Goal: Check status: Check status

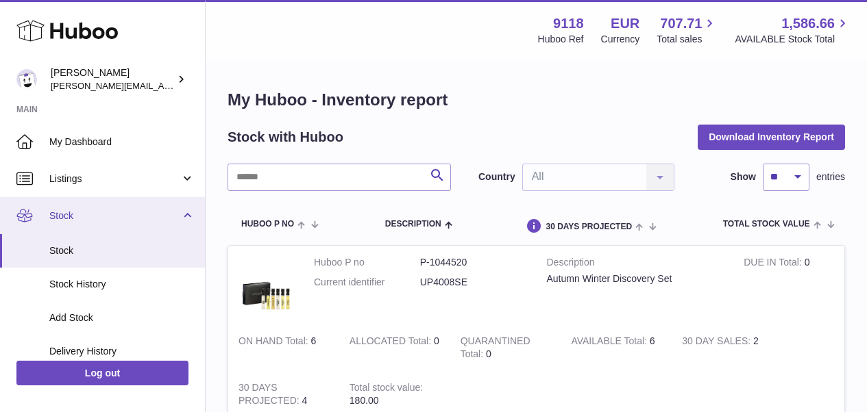
click at [72, 210] on span "Stock" at bounding box center [114, 216] width 131 height 13
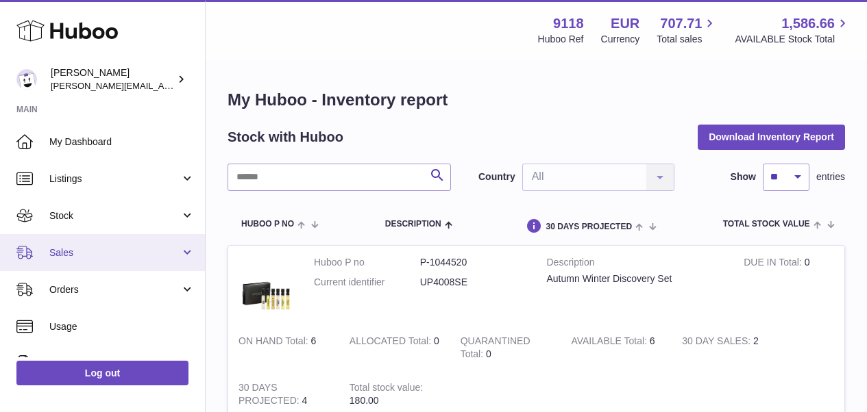
click at [74, 253] on span "Sales" at bounding box center [114, 253] width 131 height 13
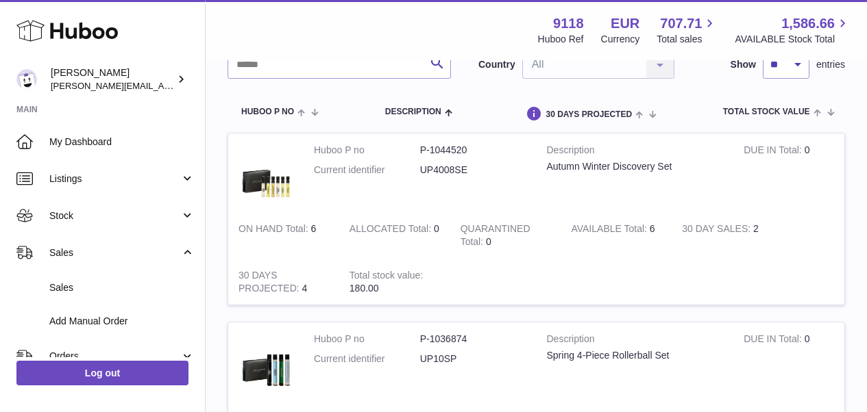
scroll to position [149, 0]
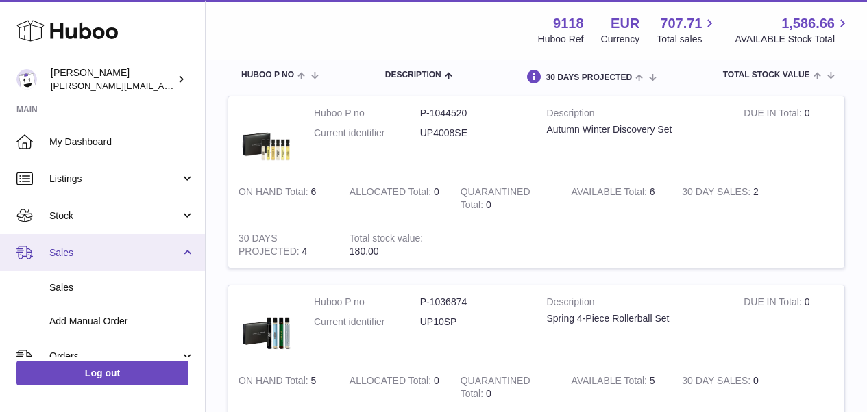
drag, startPoint x: 201, startPoint y: 230, endPoint x: 201, endPoint y: 245, distance: 14.4
click at [201, 245] on ul "My Dashboard Listings Not with Huboo Listings with Huboo Bundles Stock Stock St…" at bounding box center [102, 360] width 205 height 474
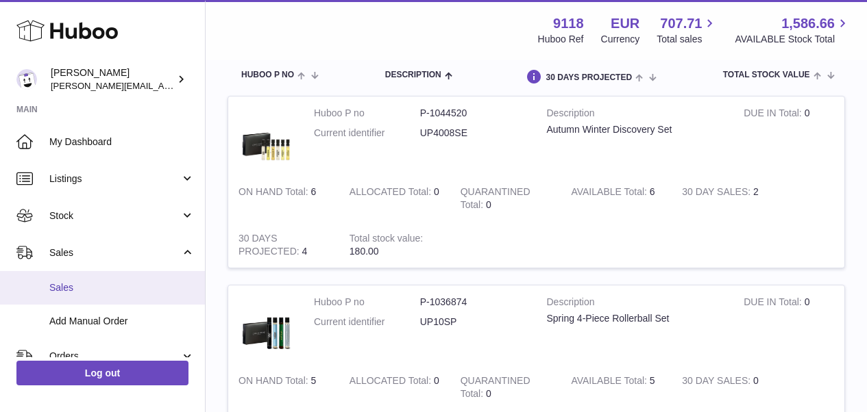
click at [80, 285] on span "Sales" at bounding box center [121, 288] width 145 height 13
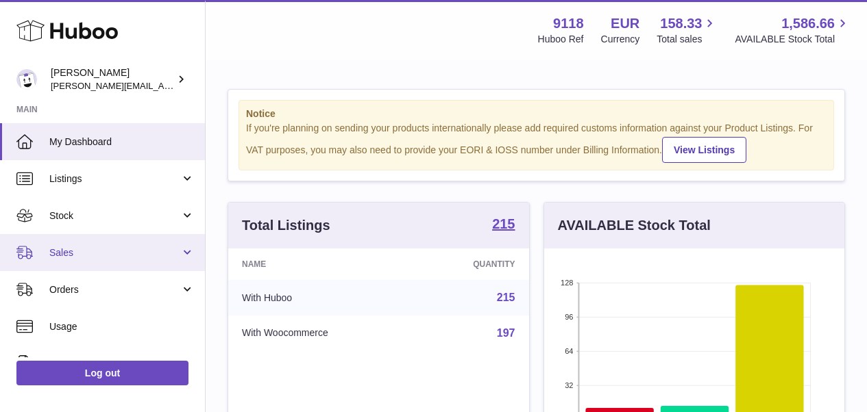
click at [60, 247] on span "Sales" at bounding box center [114, 253] width 131 height 13
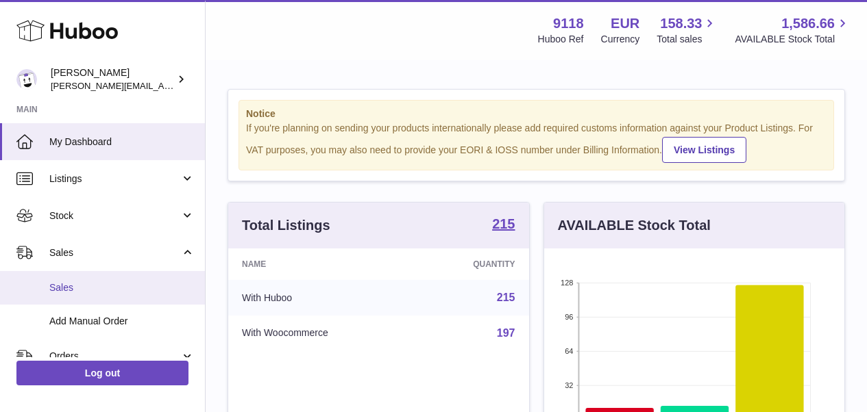
click at [68, 282] on span "Sales" at bounding box center [121, 288] width 145 height 13
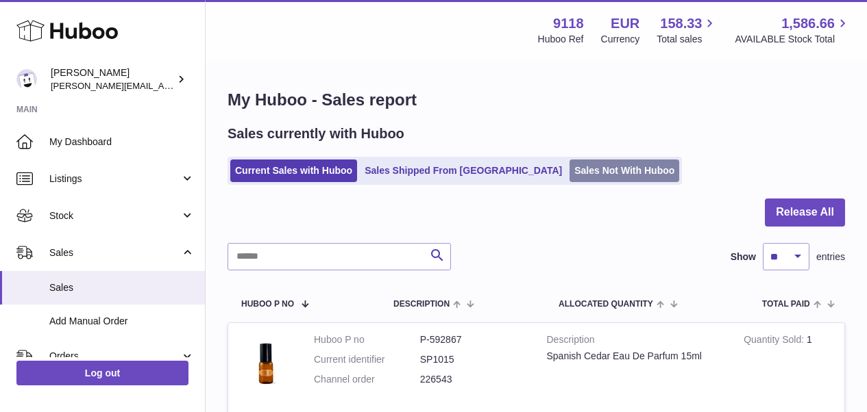
click at [569, 173] on link "Sales Not With Huboo" at bounding box center [624, 171] width 110 height 23
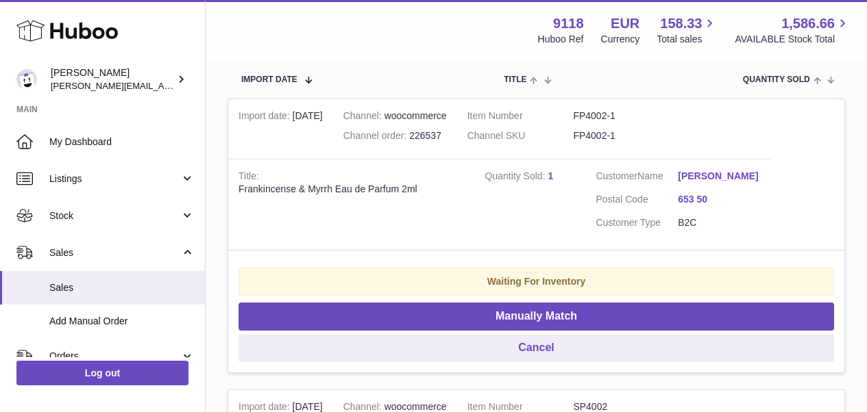
scroll to position [290, 0]
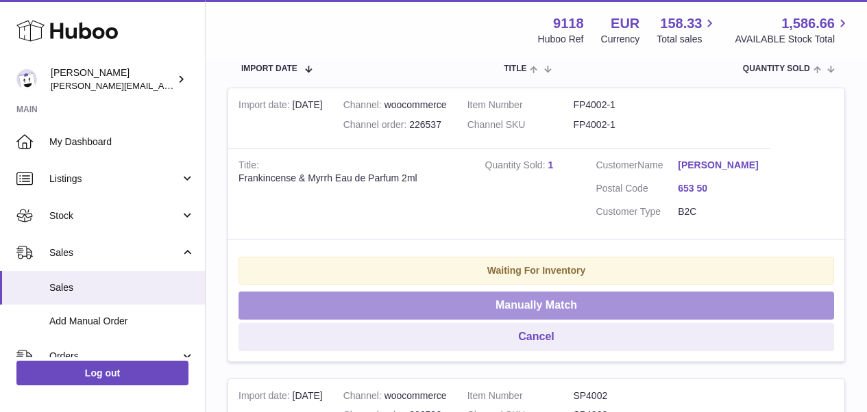
click at [647, 295] on button "Manually Match" at bounding box center [535, 306] width 595 height 28
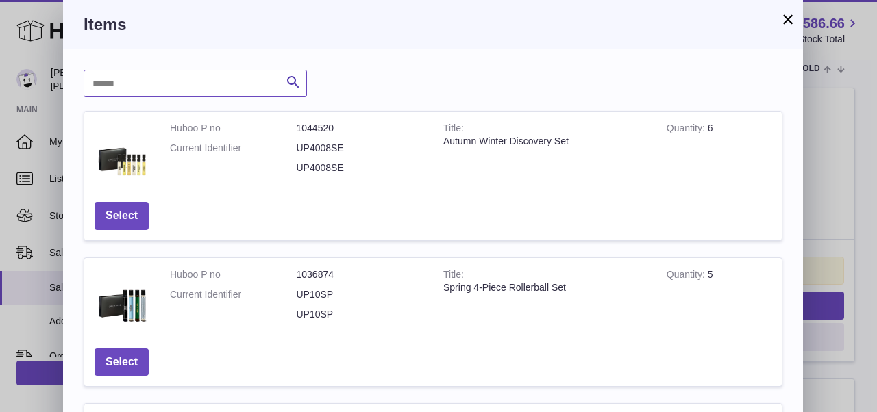
click at [228, 90] on input "text" at bounding box center [195, 83] width 223 height 27
type input "******"
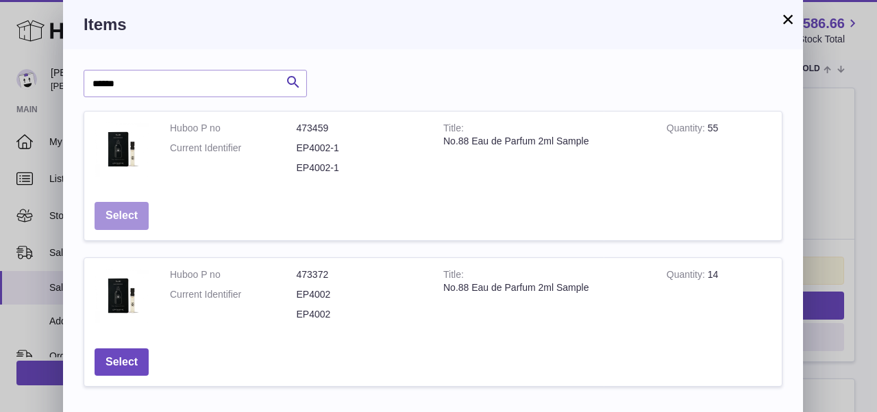
click at [102, 213] on button "Select" at bounding box center [122, 216] width 54 height 28
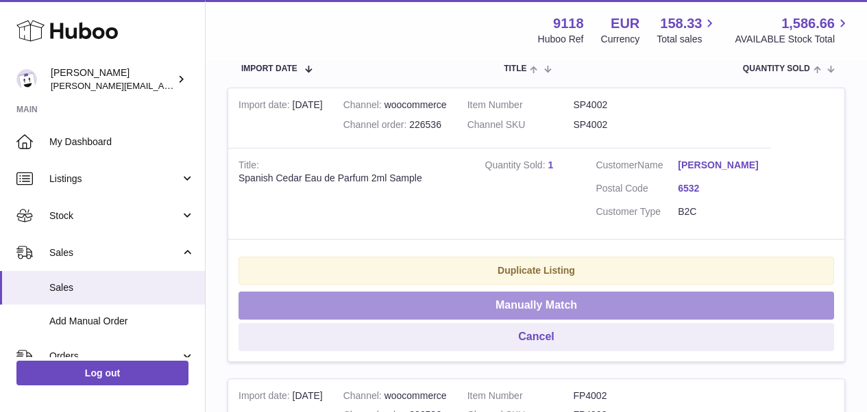
click at [488, 299] on button "Manually Match" at bounding box center [535, 306] width 595 height 28
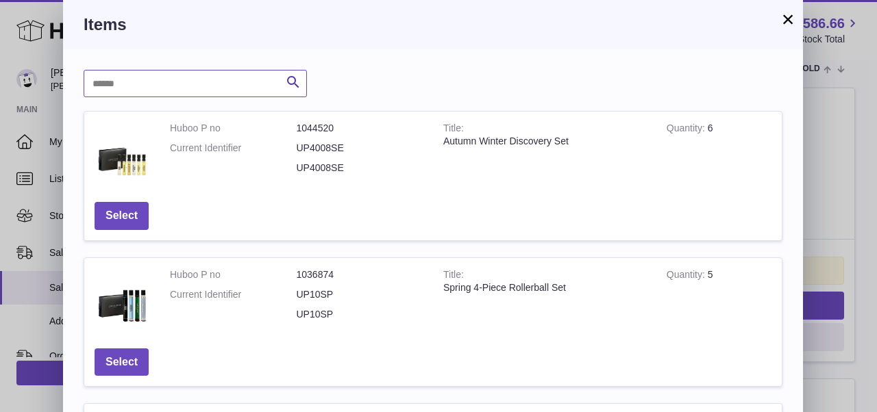
click at [238, 80] on input "text" at bounding box center [195, 83] width 223 height 27
type input "******"
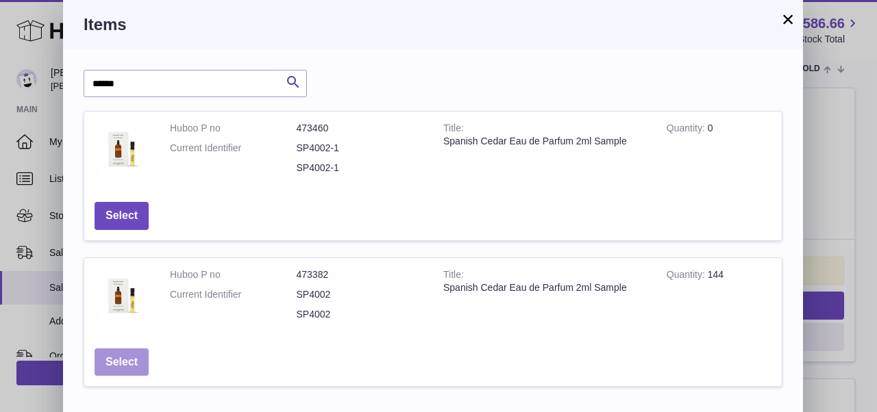
click at [125, 355] on button "Select" at bounding box center [122, 363] width 54 height 28
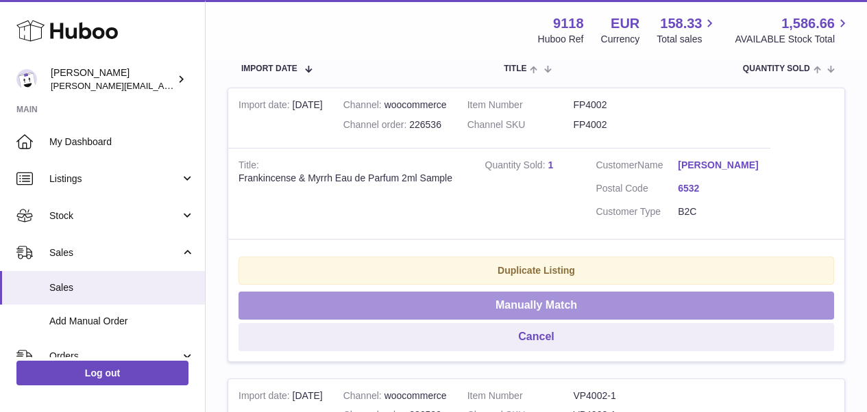
click at [373, 298] on button "Manually Match" at bounding box center [535, 306] width 595 height 28
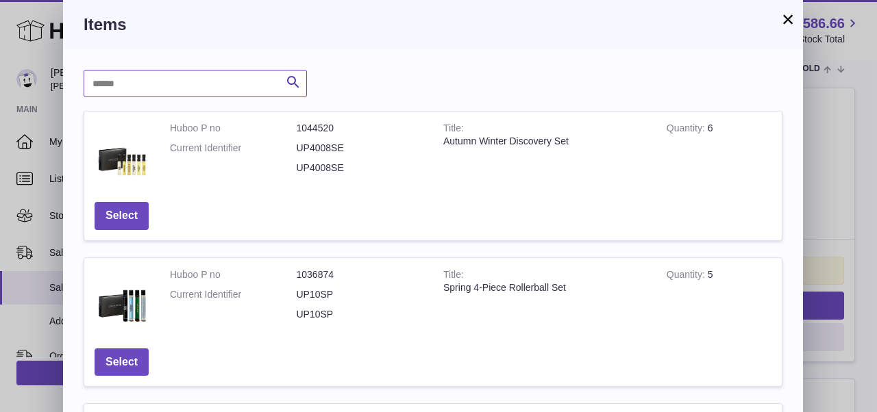
click at [245, 88] on input "text" at bounding box center [195, 83] width 223 height 27
type input "******"
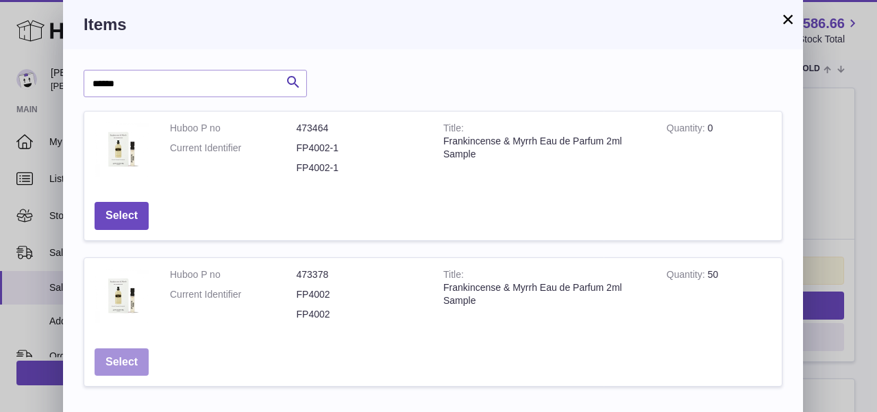
click at [117, 355] on button "Select" at bounding box center [122, 363] width 54 height 28
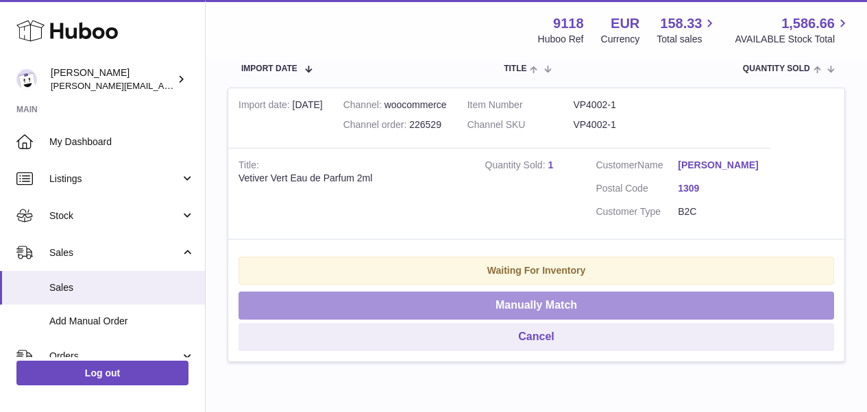
click at [393, 303] on button "Manually Match" at bounding box center [535, 306] width 595 height 28
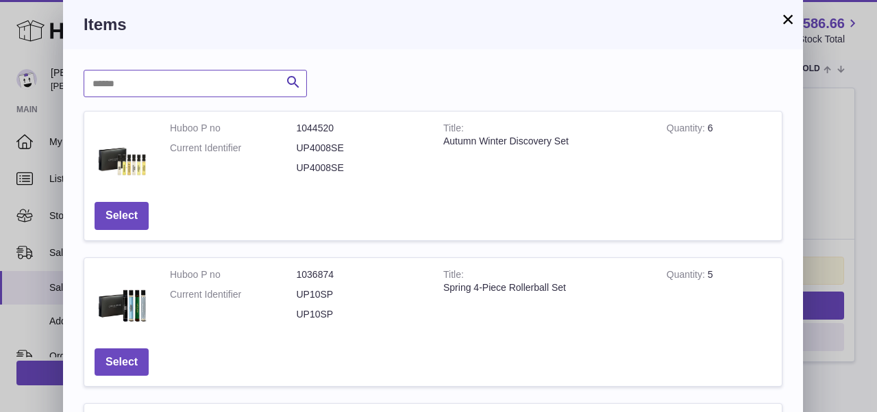
click at [182, 87] on input "text" at bounding box center [195, 83] width 223 height 27
type input "******"
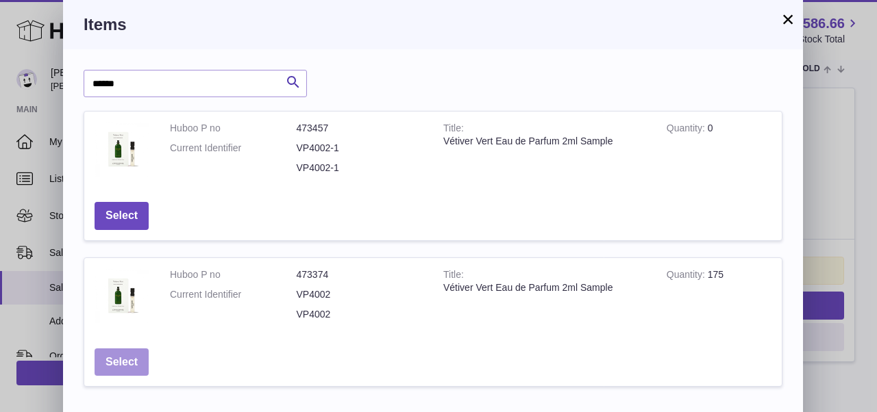
click at [129, 354] on button "Select" at bounding box center [122, 363] width 54 height 28
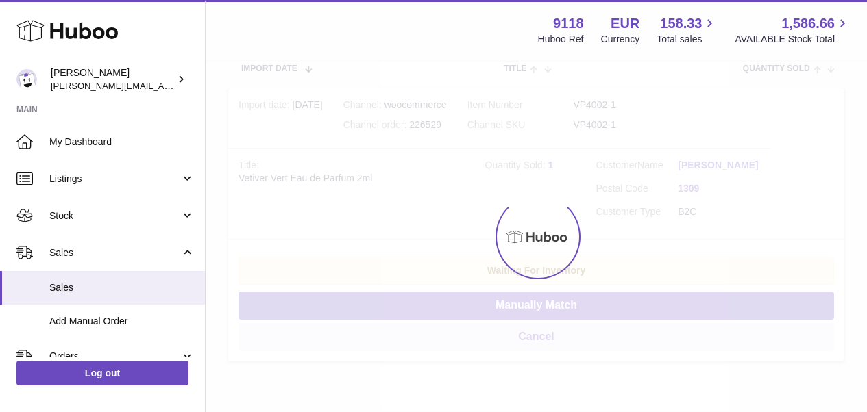
scroll to position [69, 0]
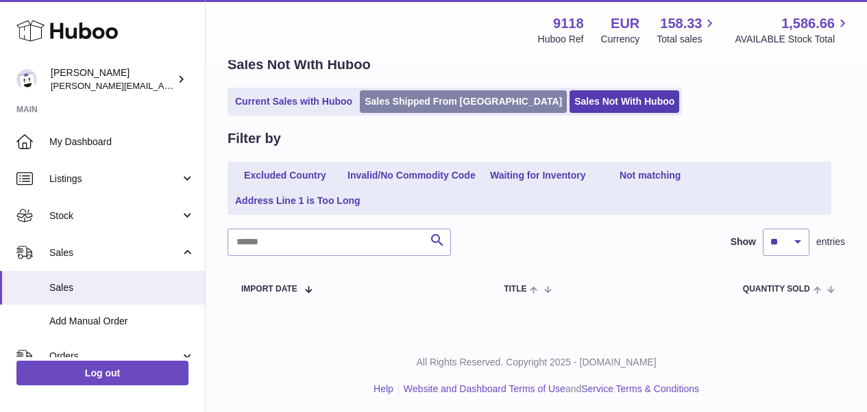
click at [391, 103] on link "Sales Shipped From [GEOGRAPHIC_DATA]" at bounding box center [463, 101] width 207 height 23
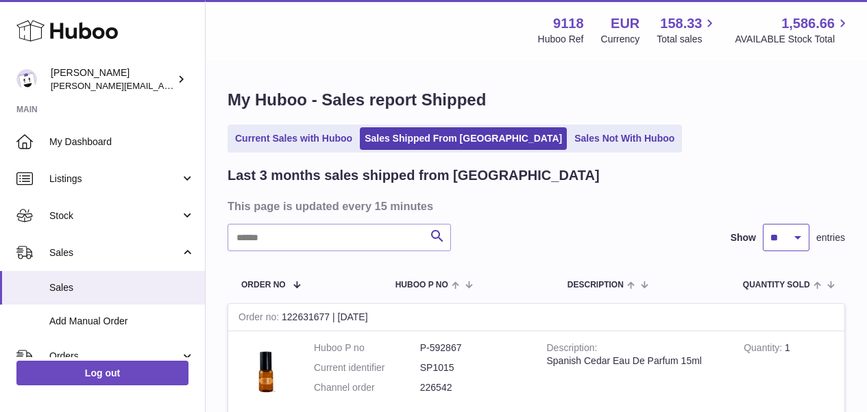
select select "**"
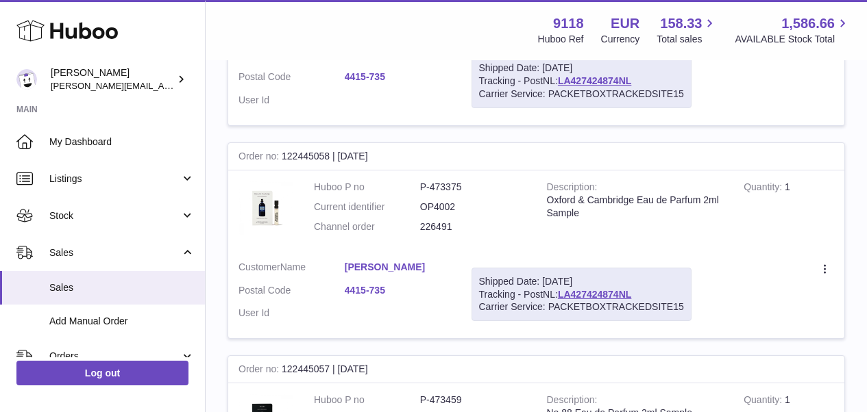
scroll to position [10544, 0]
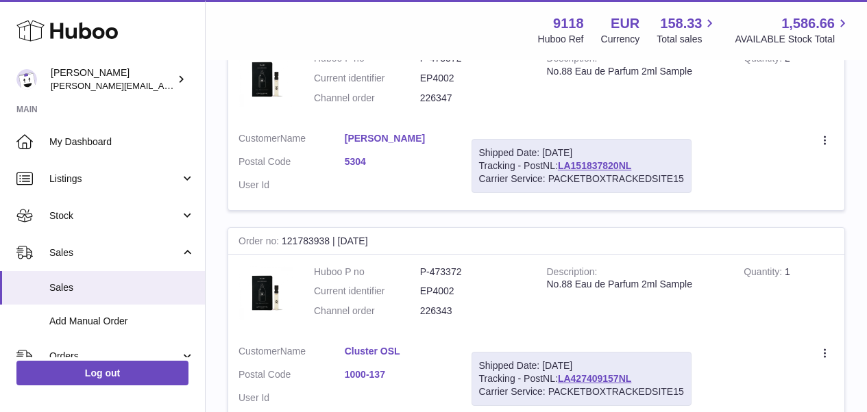
scroll to position [10612, 0]
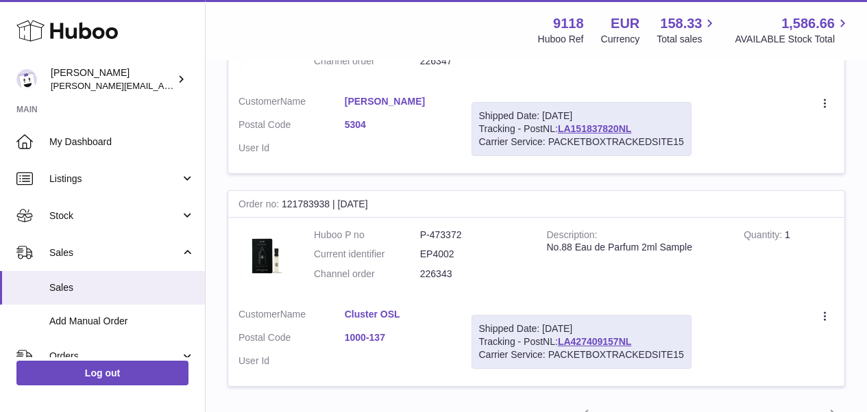
click at [710, 404] on link "5" at bounding box center [709, 416] width 25 height 25
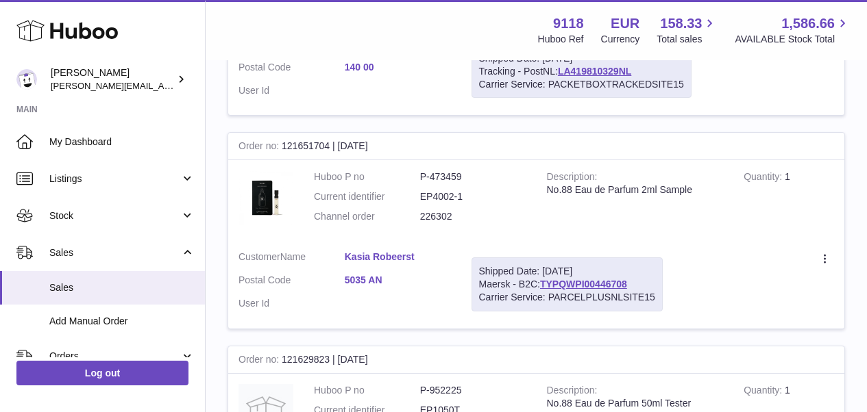
scroll to position [10452, 0]
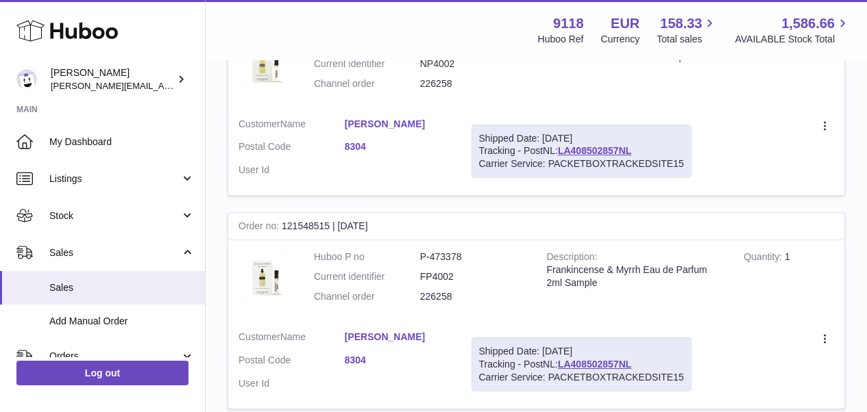
scroll to position [10535, 0]
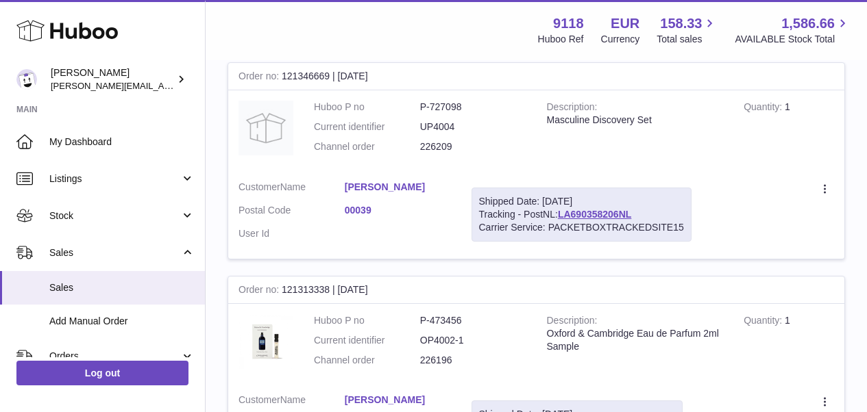
scroll to position [10568, 0]
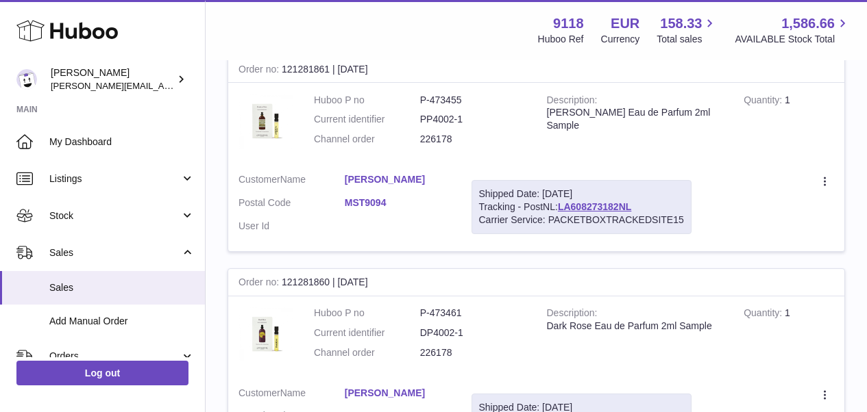
scroll to position [4368, 0]
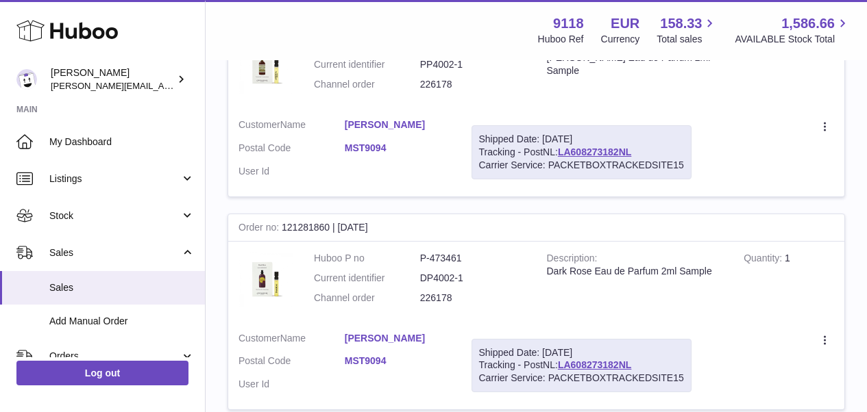
click at [371, 142] on link "MST9094" at bounding box center [398, 148] width 106 height 13
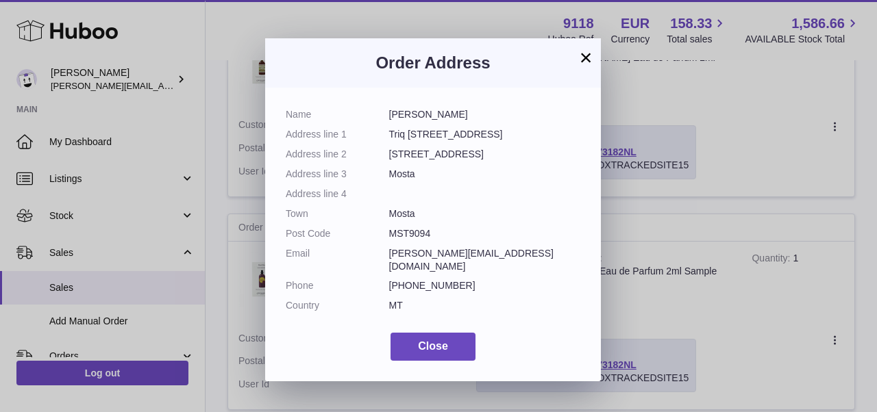
click at [583, 60] on button "×" at bounding box center [586, 57] width 16 height 16
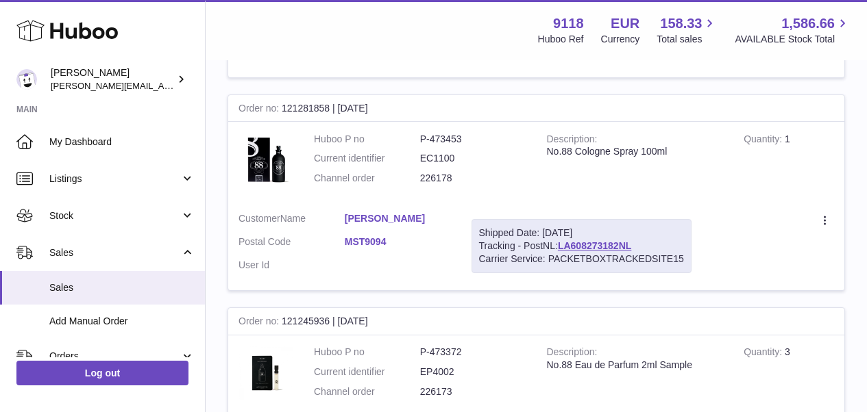
scroll to position [4768, 0]
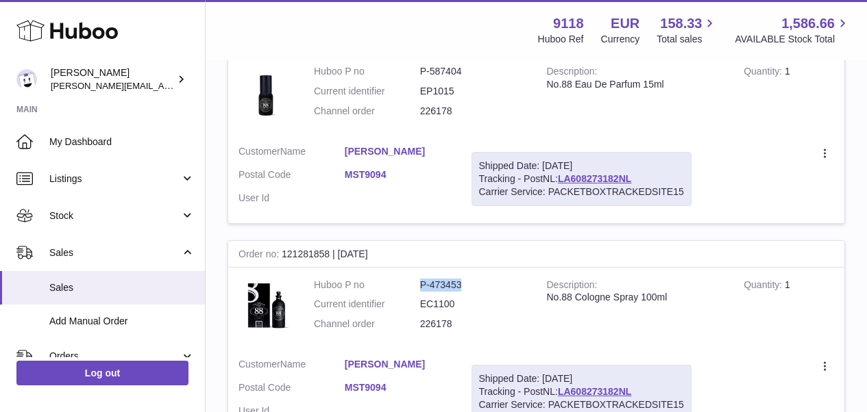
drag, startPoint x: 463, startPoint y: 217, endPoint x: 418, endPoint y: 213, distance: 45.3
click at [418, 279] on dl "Huboo P no P-473453 Current identifier EC1100 Channel order 226178" at bounding box center [420, 309] width 212 height 60
copy dl "P-473453"
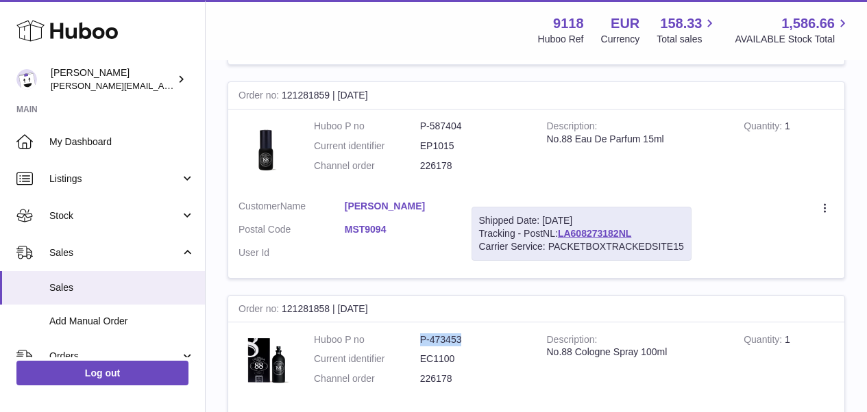
scroll to position [4513, 0]
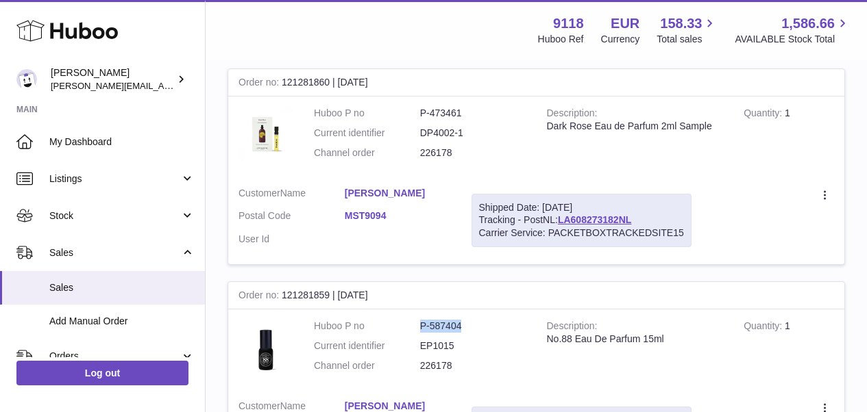
drag, startPoint x: 465, startPoint y: 258, endPoint x: 421, endPoint y: 258, distance: 44.5
click at [421, 320] on dd "P-587404" at bounding box center [473, 326] width 106 height 13
copy dd "P-587404"
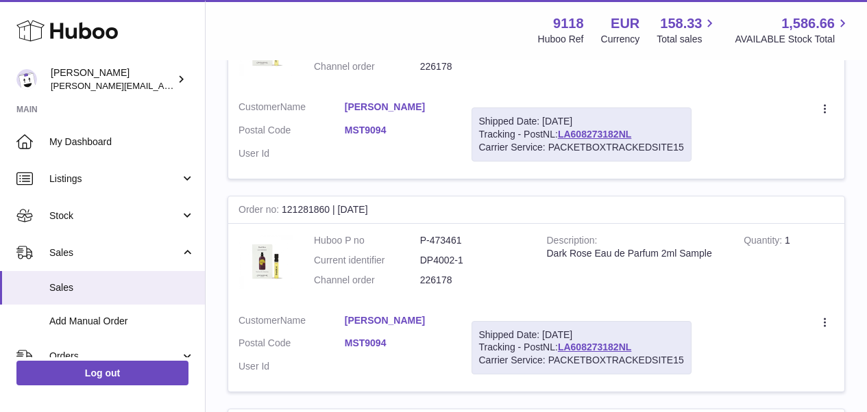
scroll to position [4313, 0]
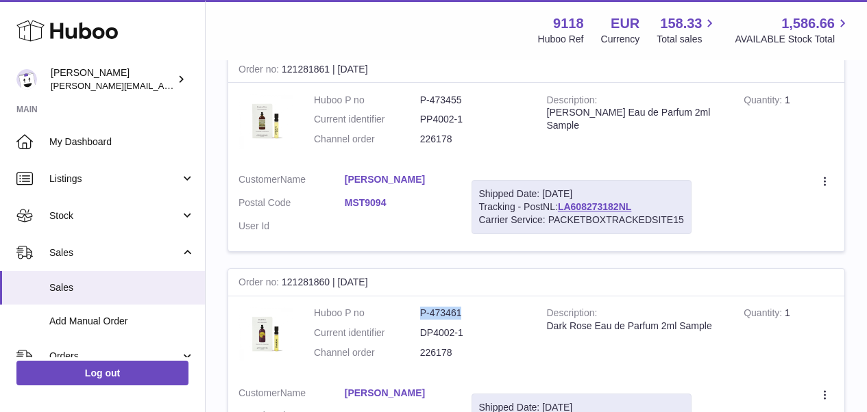
drag, startPoint x: 462, startPoint y: 249, endPoint x: 419, endPoint y: 250, distance: 43.9
click at [419, 307] on dl "Huboo P no P-473461 Current identifier DP4002-1 Channel order 226178" at bounding box center [420, 337] width 212 height 60
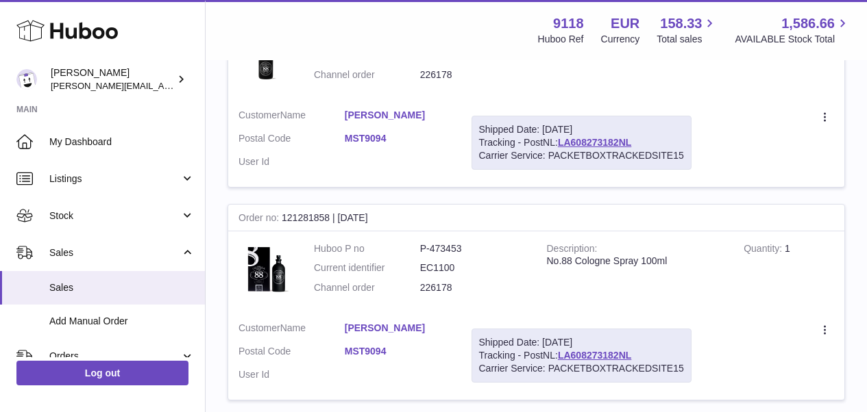
scroll to position [4732, 0]
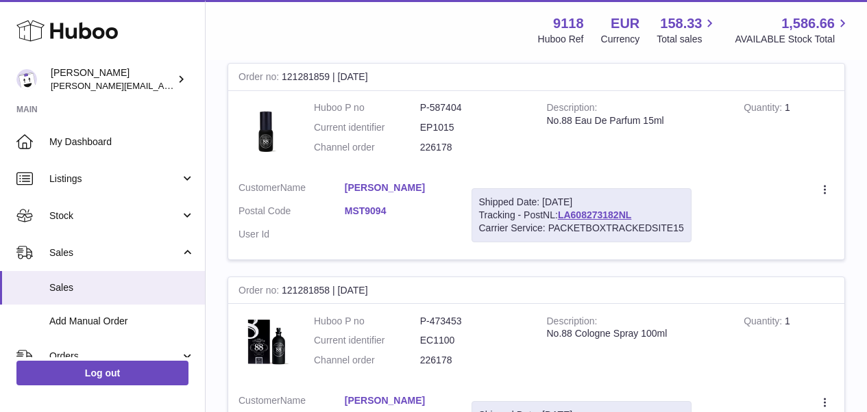
drag, startPoint x: 323, startPoint y: 222, endPoint x: 282, endPoint y: 220, distance: 40.5
click at [282, 277] on div "Order no 121281858 | [DATE]" at bounding box center [536, 290] width 616 height 27
copy div "121281858"
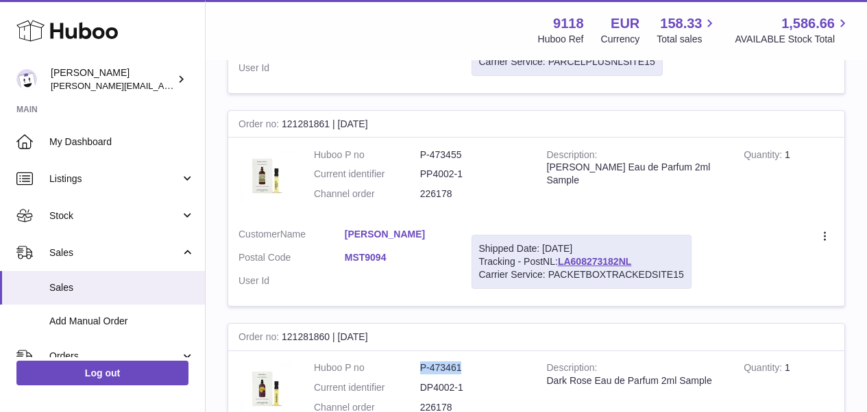
scroll to position [4222, 0]
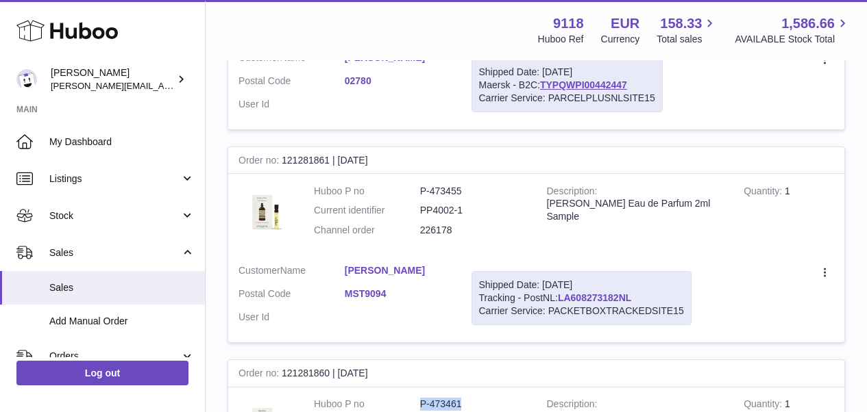
drag, startPoint x: 638, startPoint y: 235, endPoint x: 562, endPoint y: 238, distance: 76.1
click at [562, 271] on div "Shipped Date: [DATE] Tracking - PostNL: LA608273182NL Carrier Service: PACKETBO…" at bounding box center [581, 298] width 220 height 54
copy link "LA608273182NL"
